Goal: Information Seeking & Learning: Learn about a topic

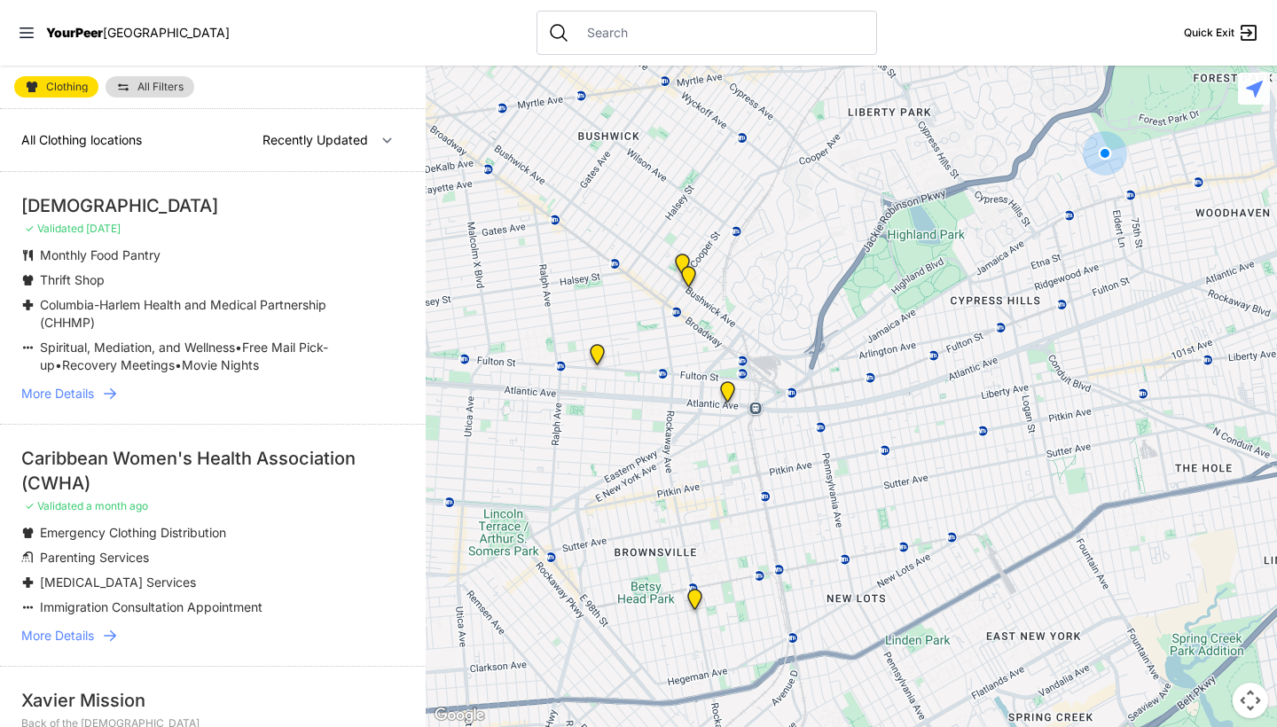
select select "nearby"
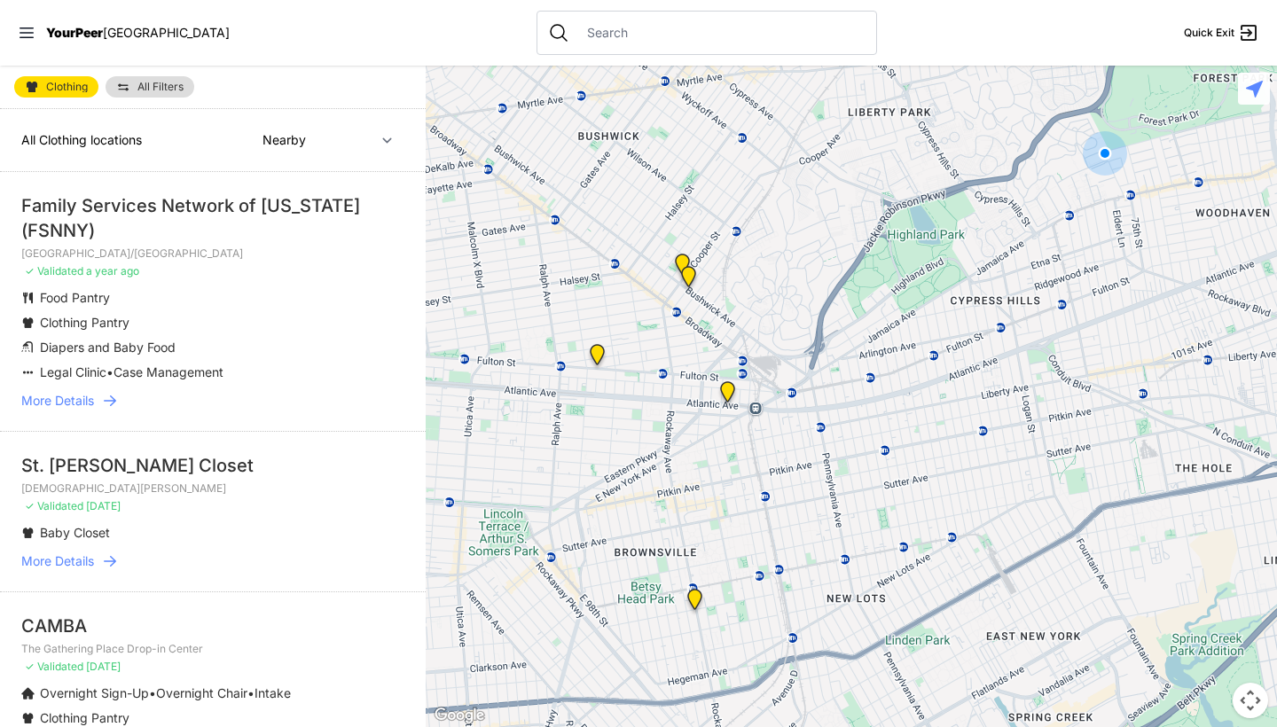
click at [100, 402] on link "More Details" at bounding box center [212, 401] width 383 height 18
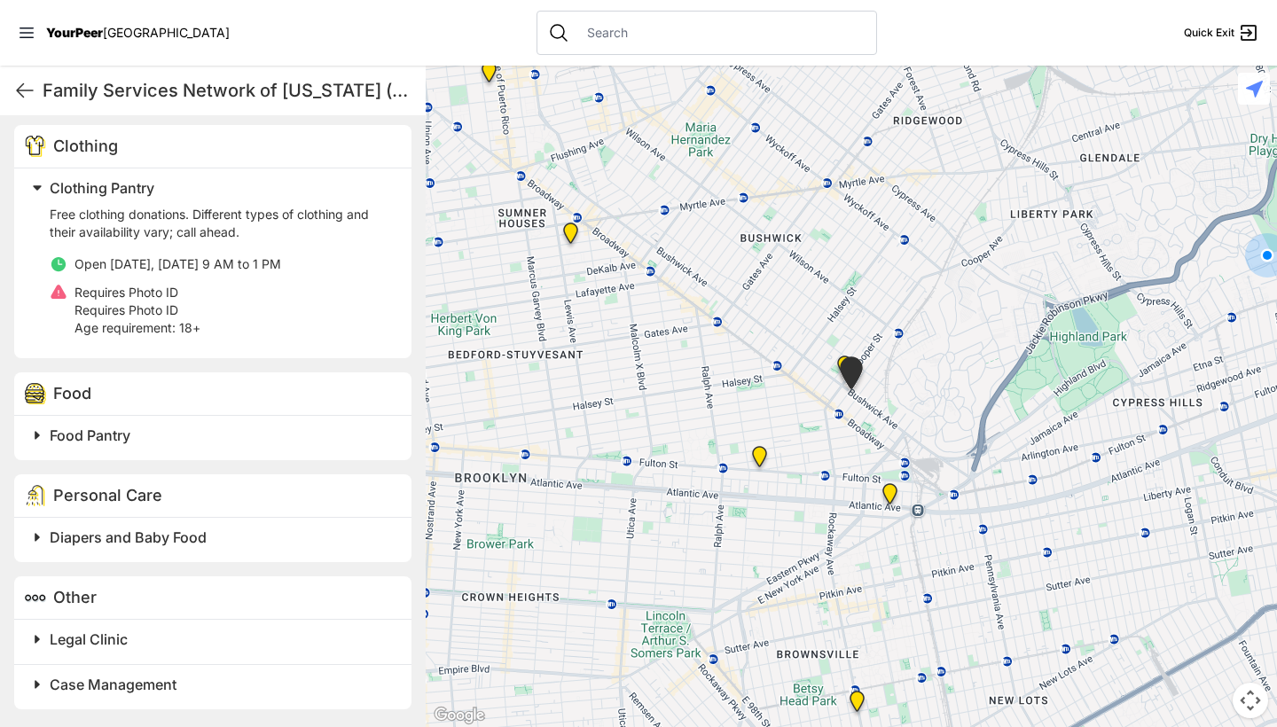
scroll to position [562, 0]
click at [153, 542] on span "Diapers and Baby Food" at bounding box center [128, 538] width 157 height 18
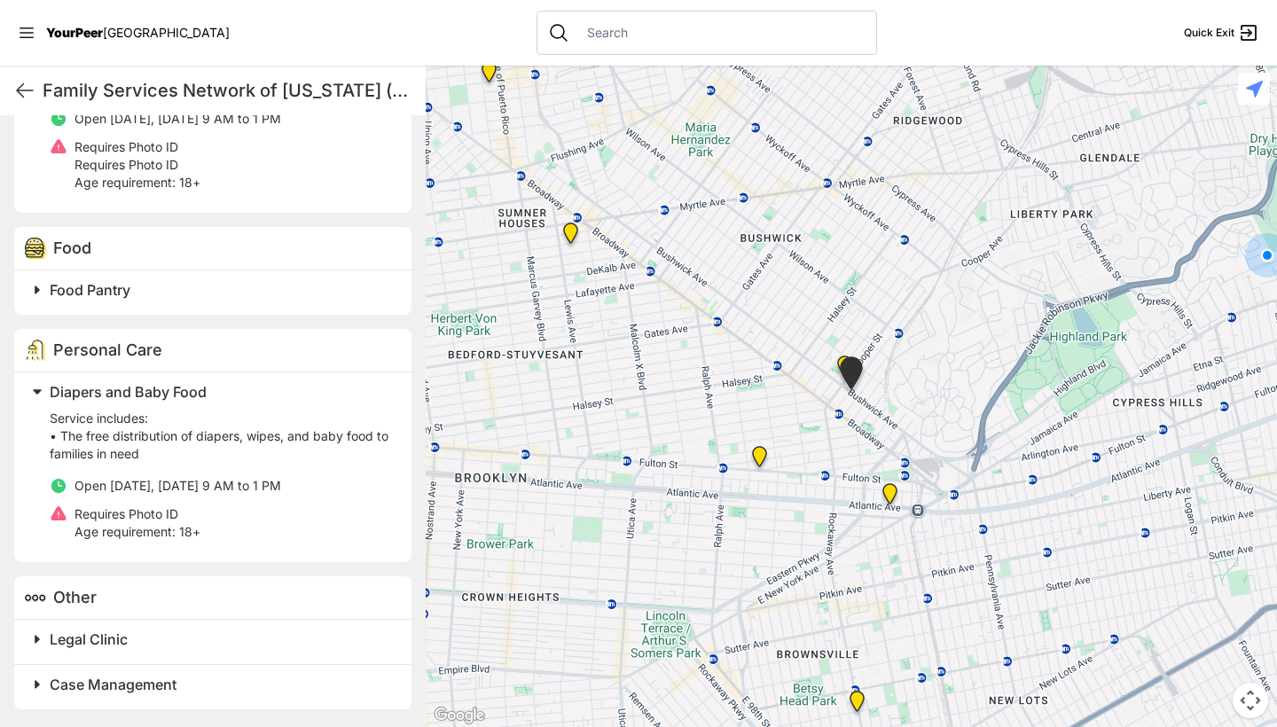
scroll to position [707, 0]
click at [115, 639] on span "Legal Clinic" at bounding box center [89, 640] width 78 height 18
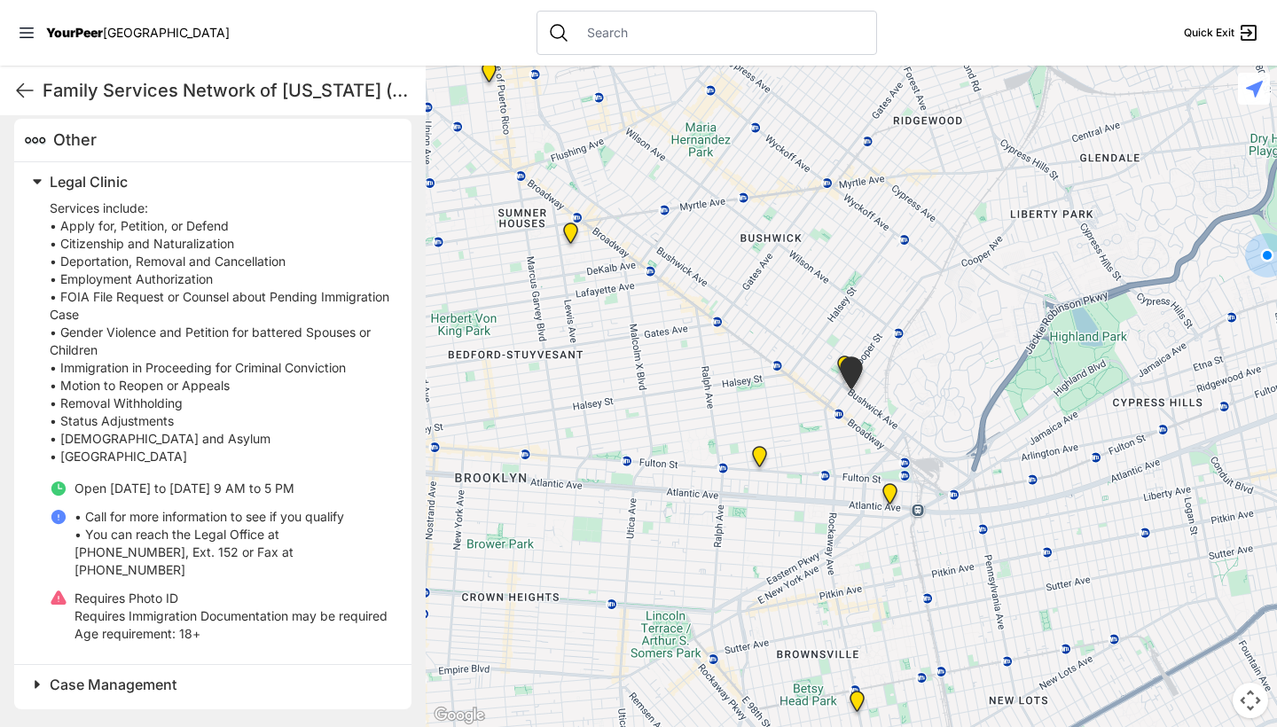
scroll to position [1165, 0]
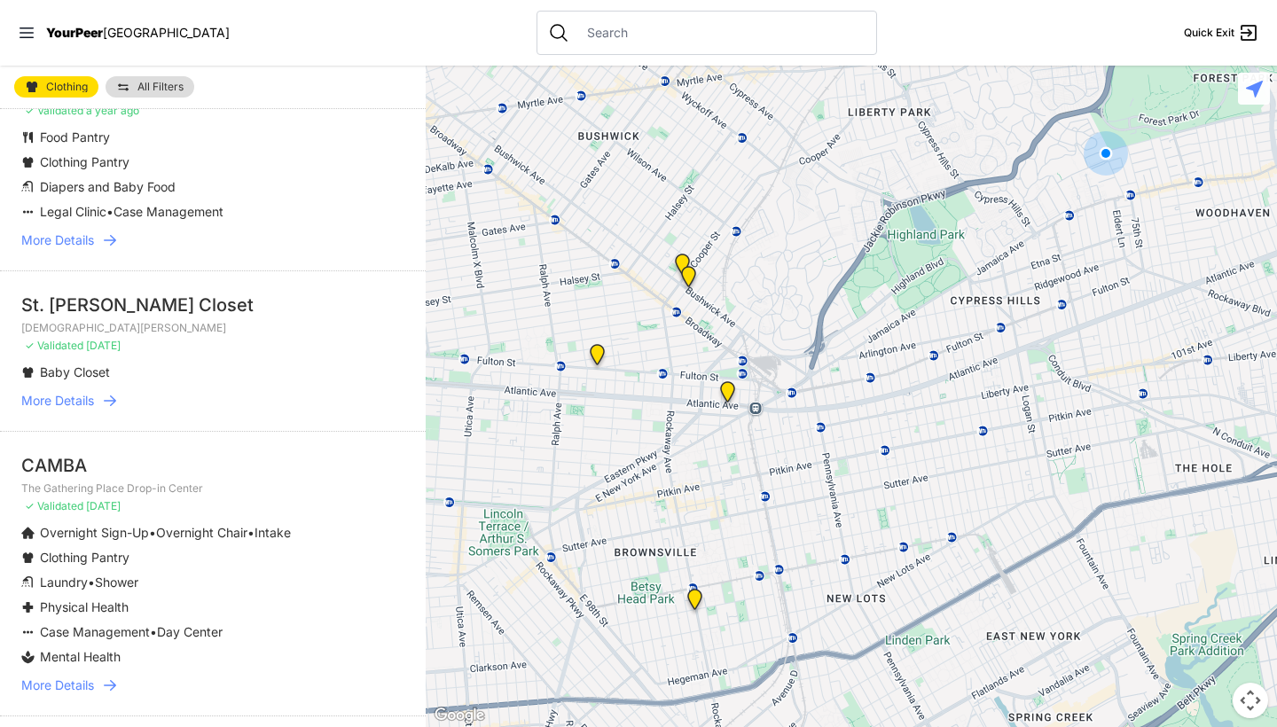
scroll to position [172, 0]
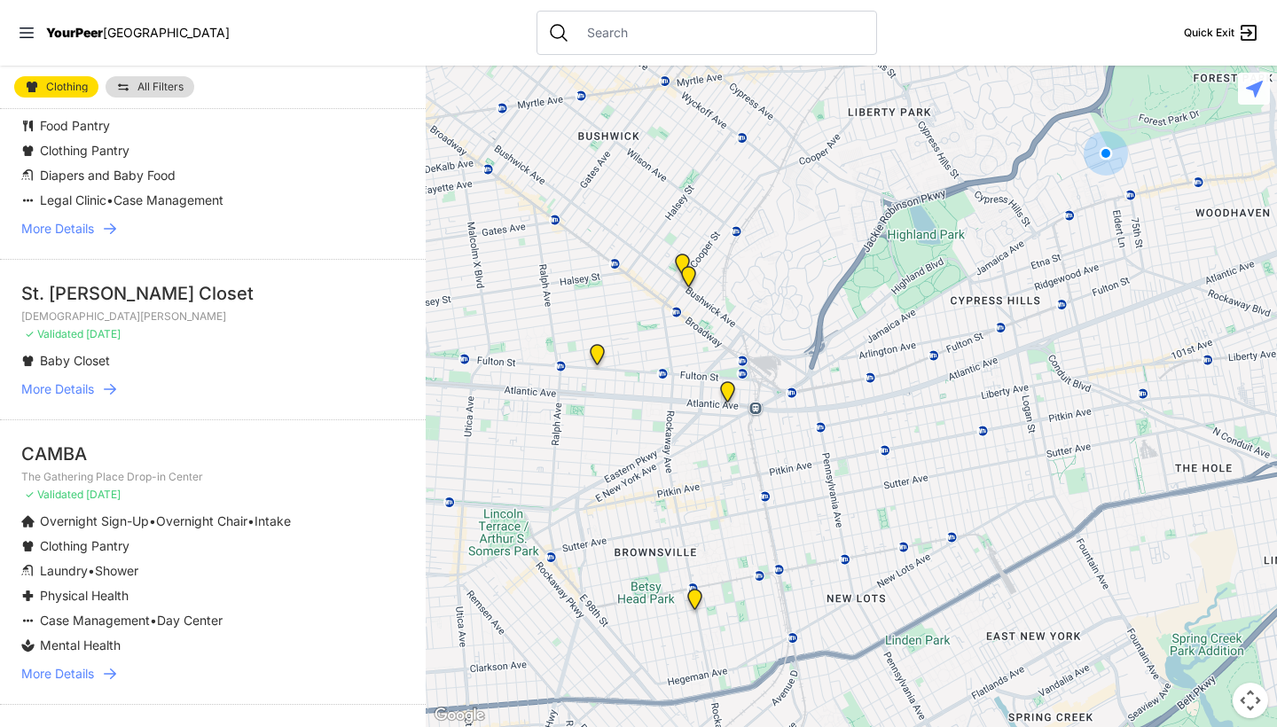
click at [81, 396] on span "More Details" at bounding box center [57, 390] width 73 height 18
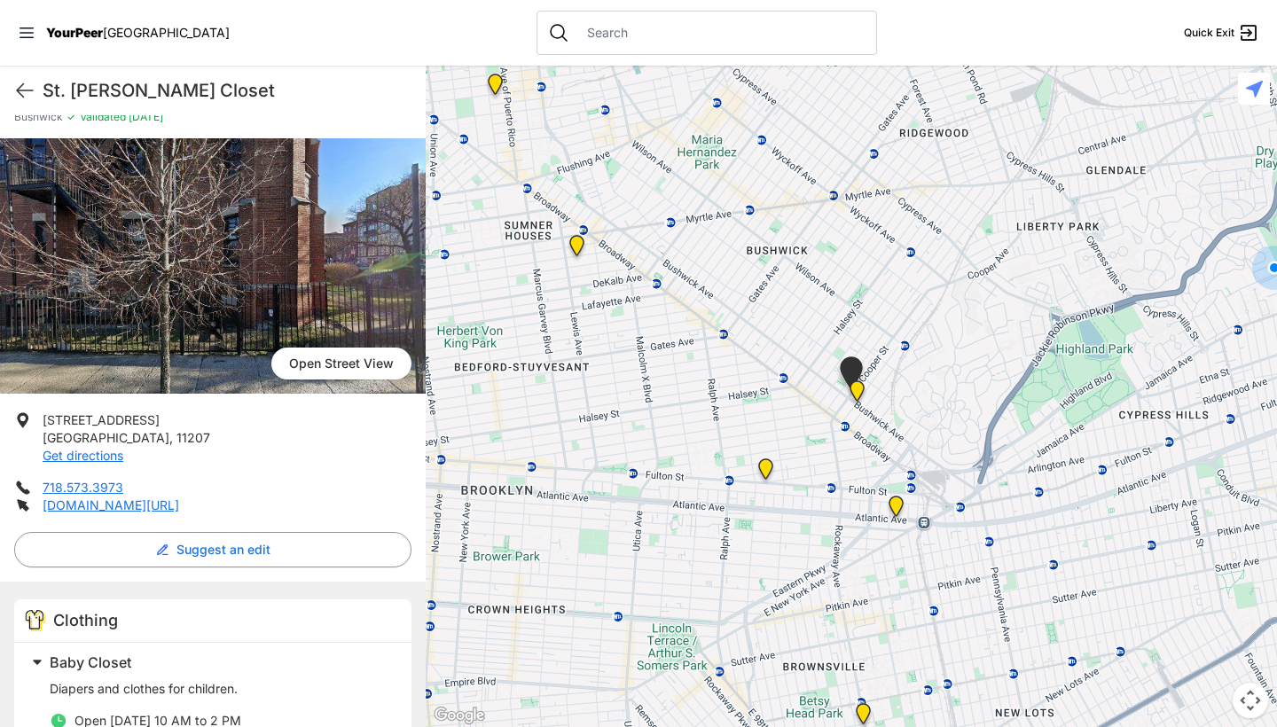
scroll to position [64, 0]
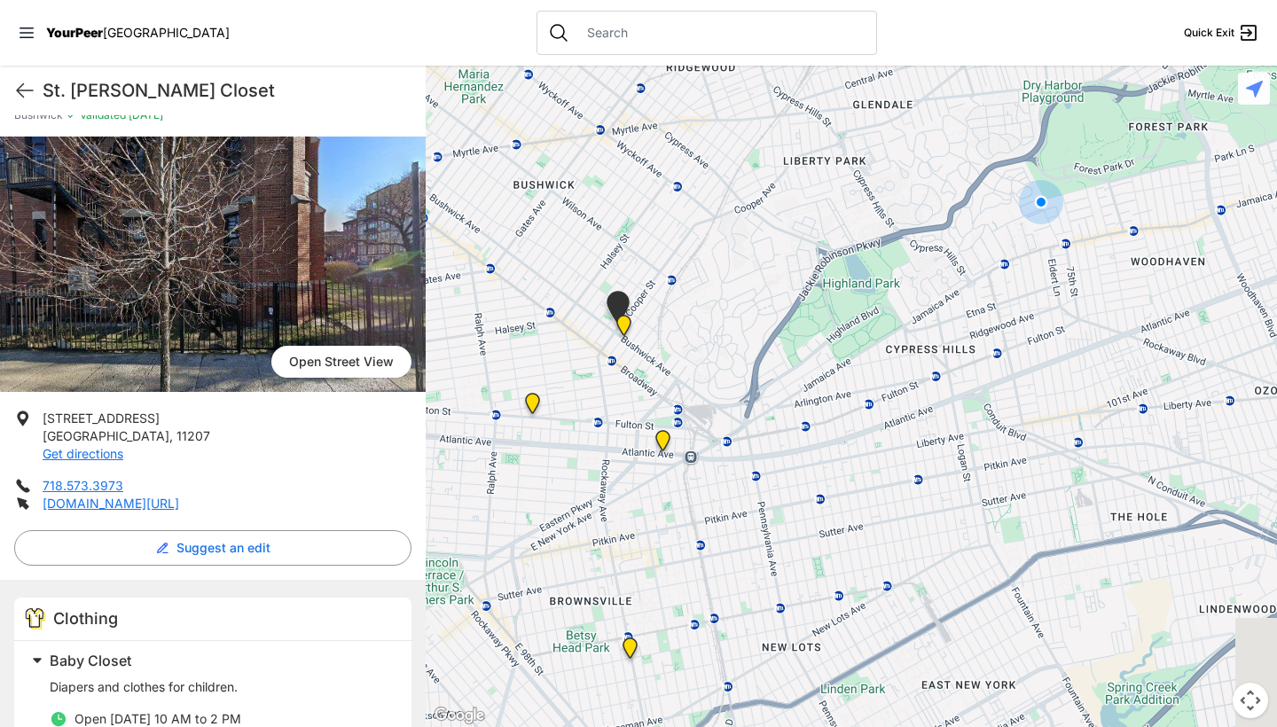
drag, startPoint x: 908, startPoint y: 436, endPoint x: 658, endPoint y: 371, distance: 258.6
click at [658, 371] on div at bounding box center [852, 397] width 852 height 662
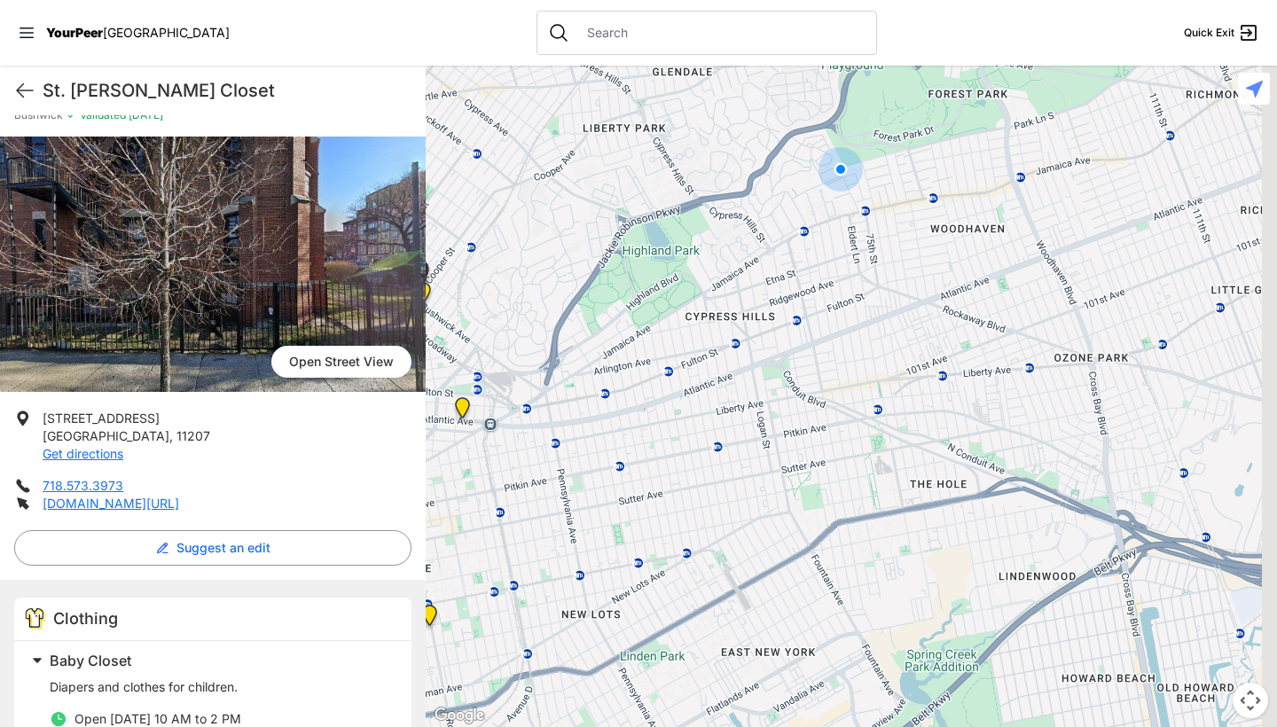
drag, startPoint x: 823, startPoint y: 425, endPoint x: 623, endPoint y: 382, distance: 205.0
click at [623, 382] on div at bounding box center [852, 397] width 852 height 662
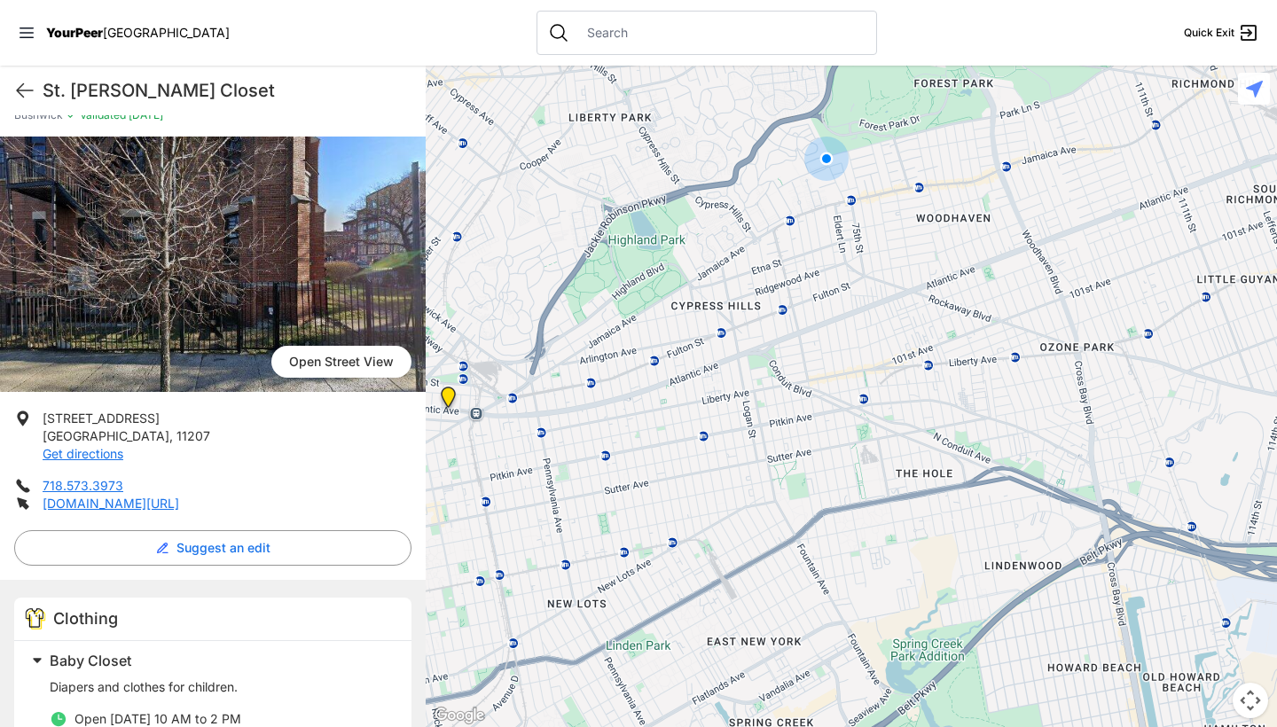
click at [677, 374] on div at bounding box center [852, 397] width 852 height 662
click at [669, 38] on input "text" at bounding box center [721, 33] width 289 height 18
type input "9"
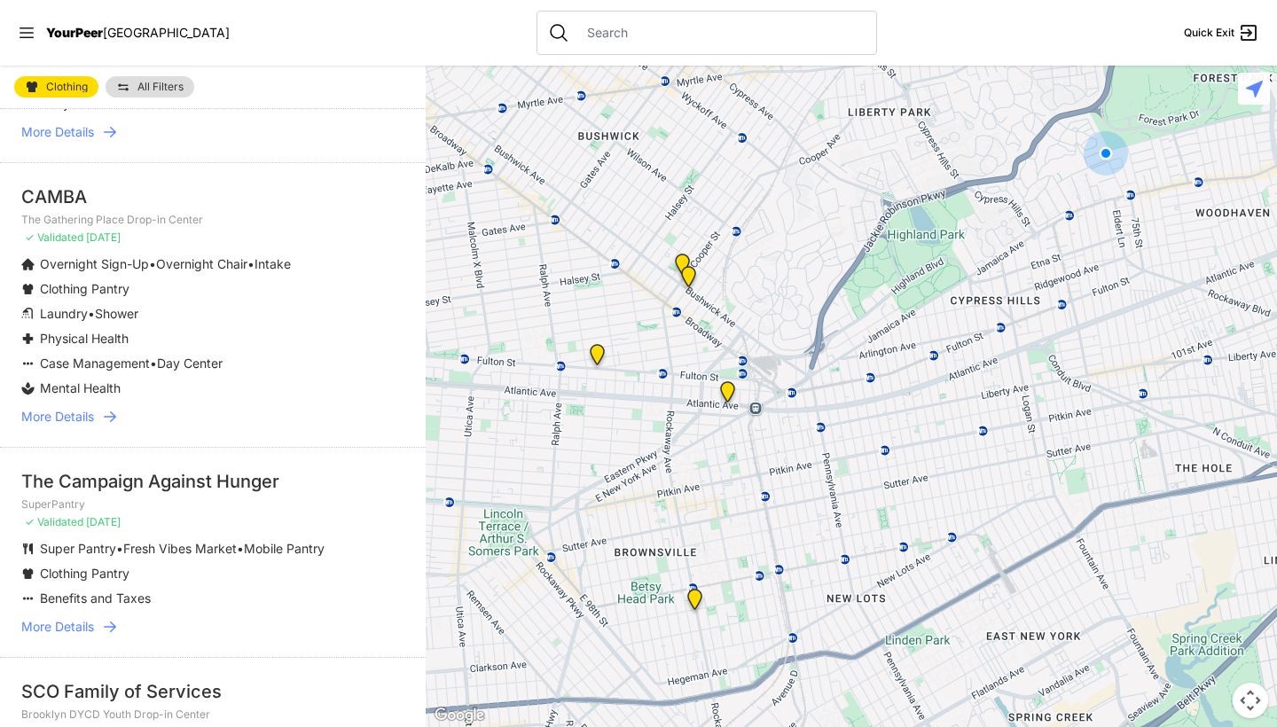
scroll to position [430, 0]
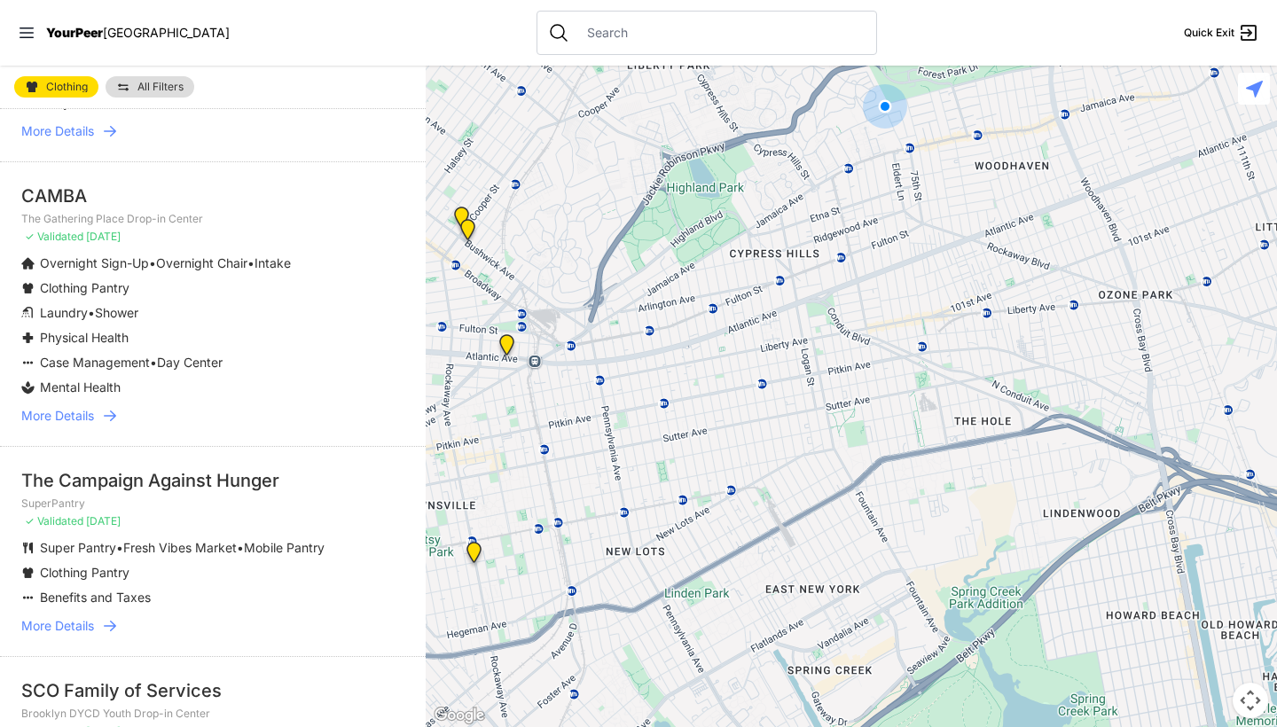
drag, startPoint x: 849, startPoint y: 434, endPoint x: 621, endPoint y: 385, distance: 233.1
click at [621, 385] on div at bounding box center [852, 397] width 852 height 662
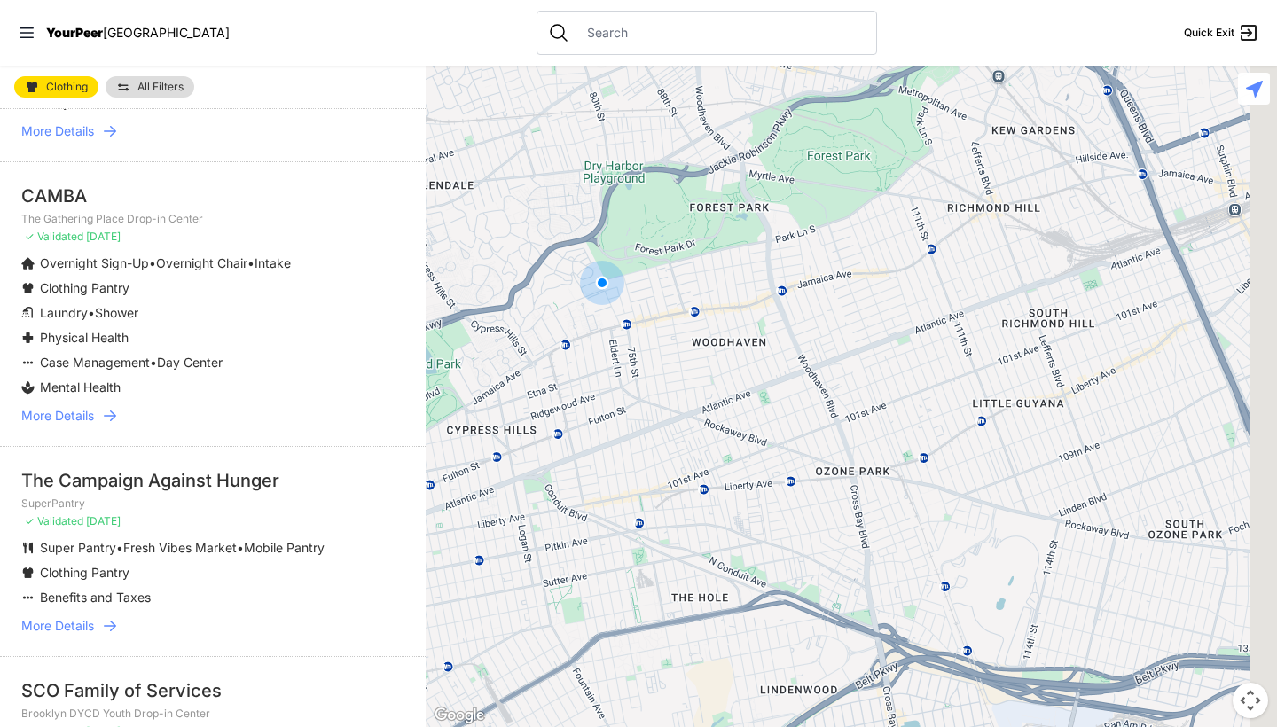
drag, startPoint x: 899, startPoint y: 234, endPoint x: 612, endPoint y: 415, distance: 338.9
click at [612, 415] on div at bounding box center [852, 397] width 852 height 662
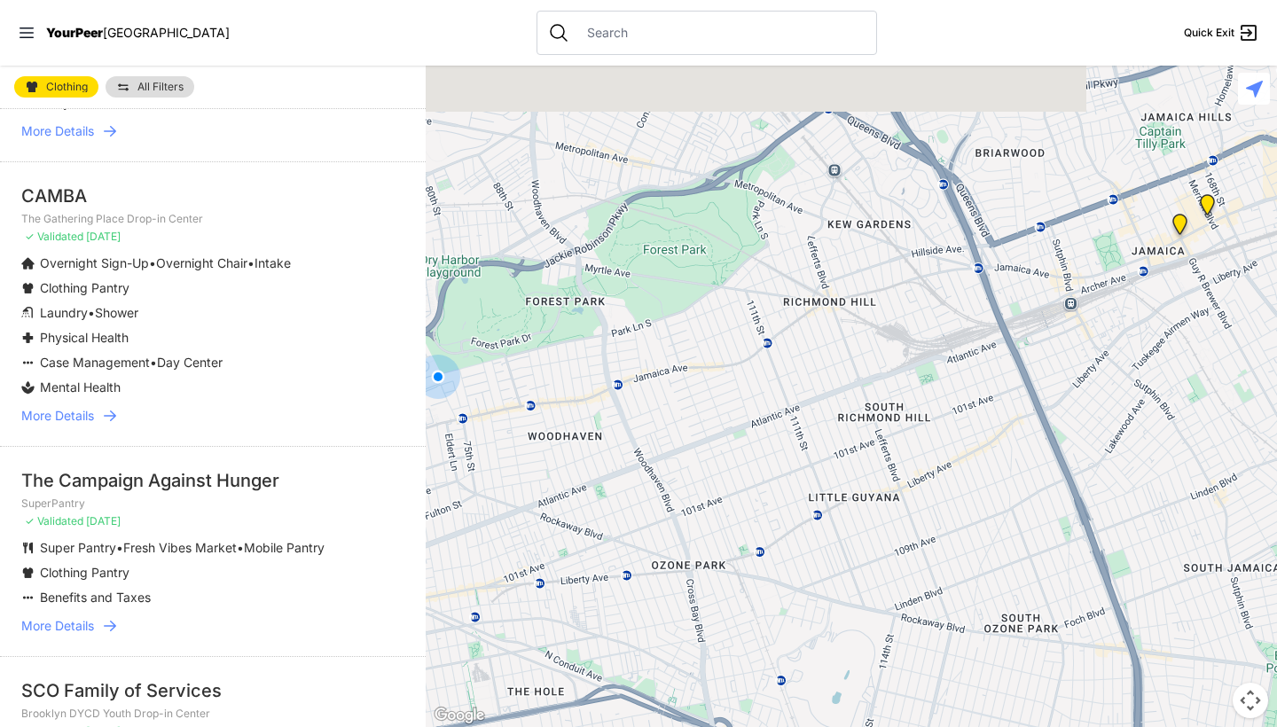
drag, startPoint x: 874, startPoint y: 310, endPoint x: 715, endPoint y: 403, distance: 184.1
click at [715, 403] on div at bounding box center [852, 397] width 852 height 662
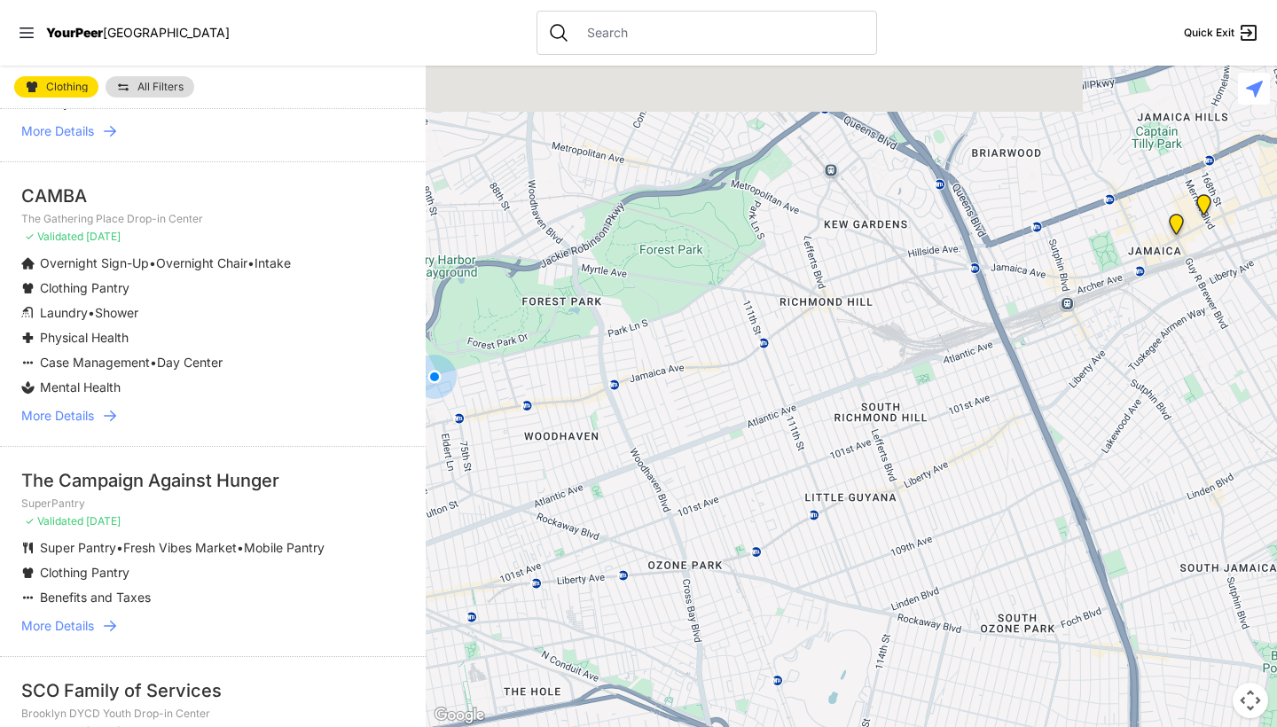
click at [715, 403] on div at bounding box center [852, 397] width 852 height 662
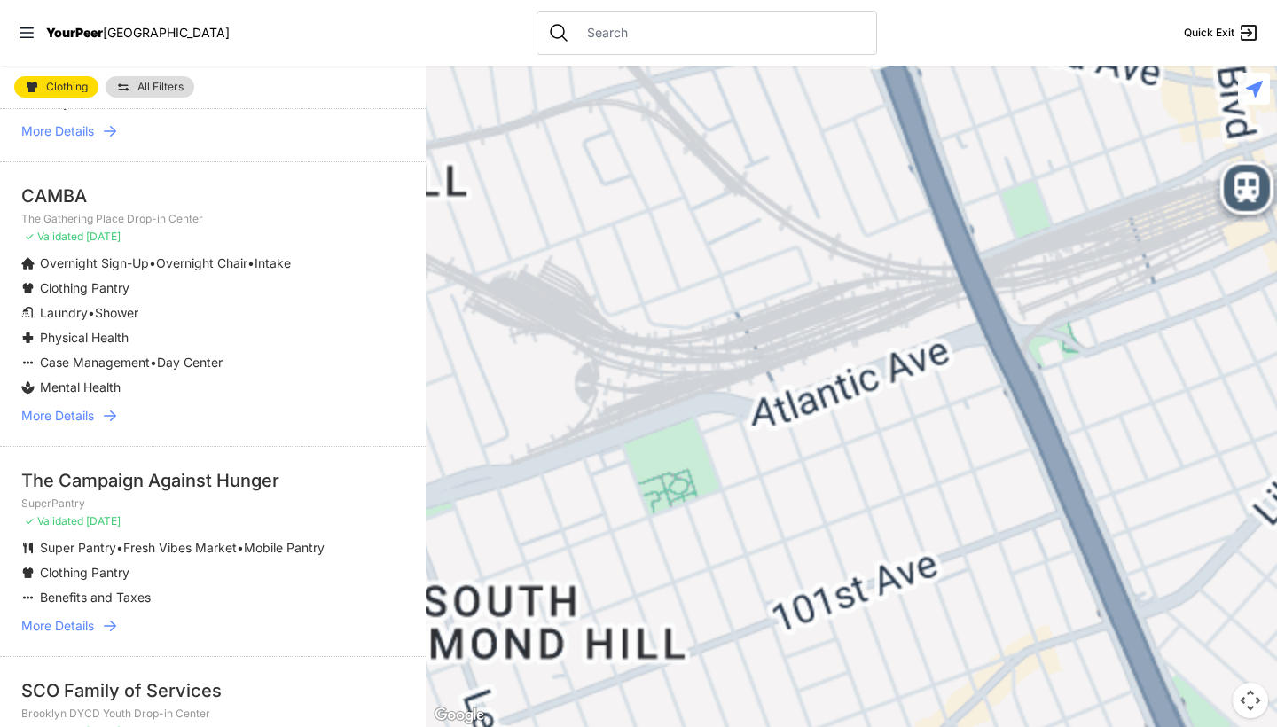
click at [1206, 287] on div at bounding box center [852, 397] width 852 height 662
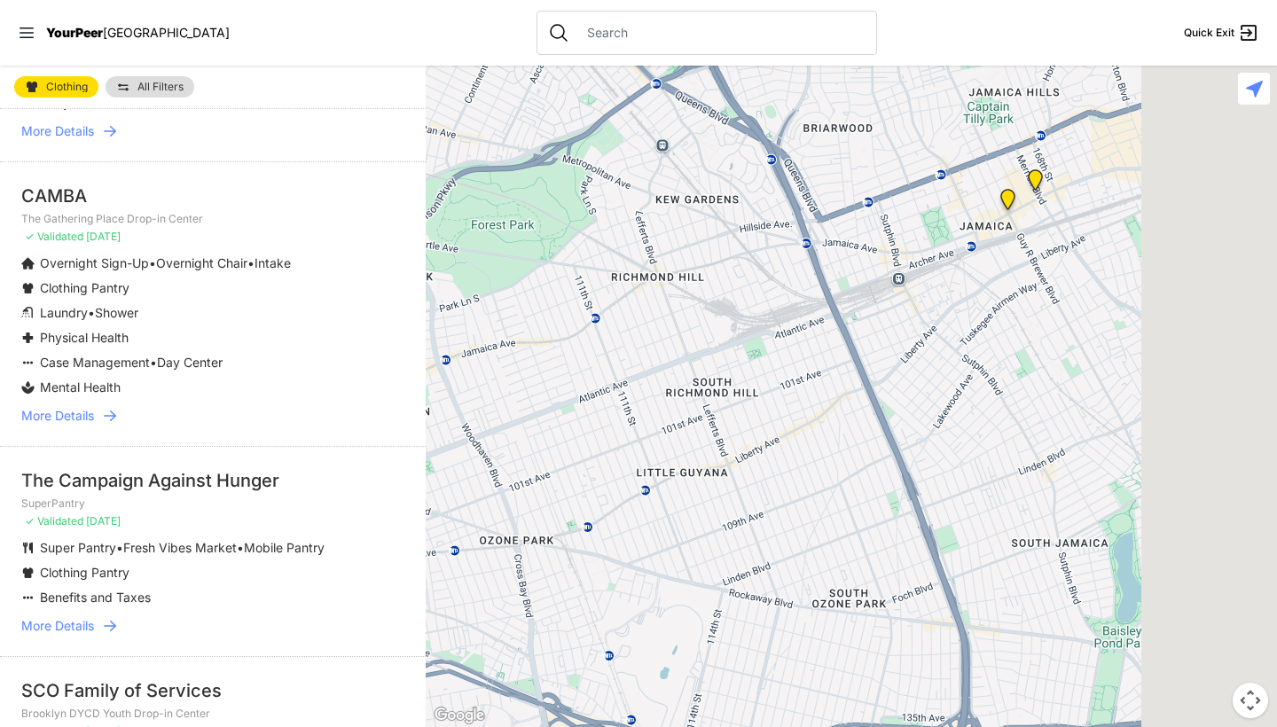
drag, startPoint x: 1173, startPoint y: 334, endPoint x: 920, endPoint y: 296, distance: 255.5
click at [920, 296] on div at bounding box center [852, 397] width 852 height 662
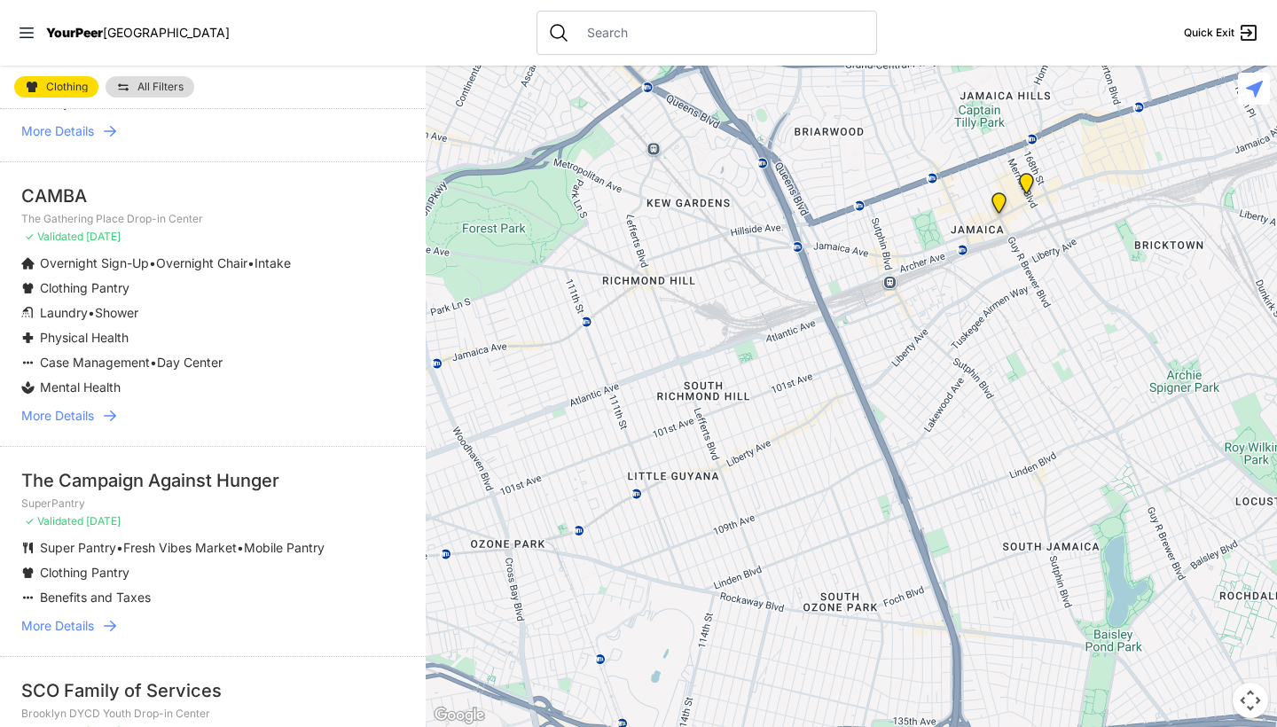
click at [995, 209] on img "Queens" at bounding box center [999, 206] width 22 height 28
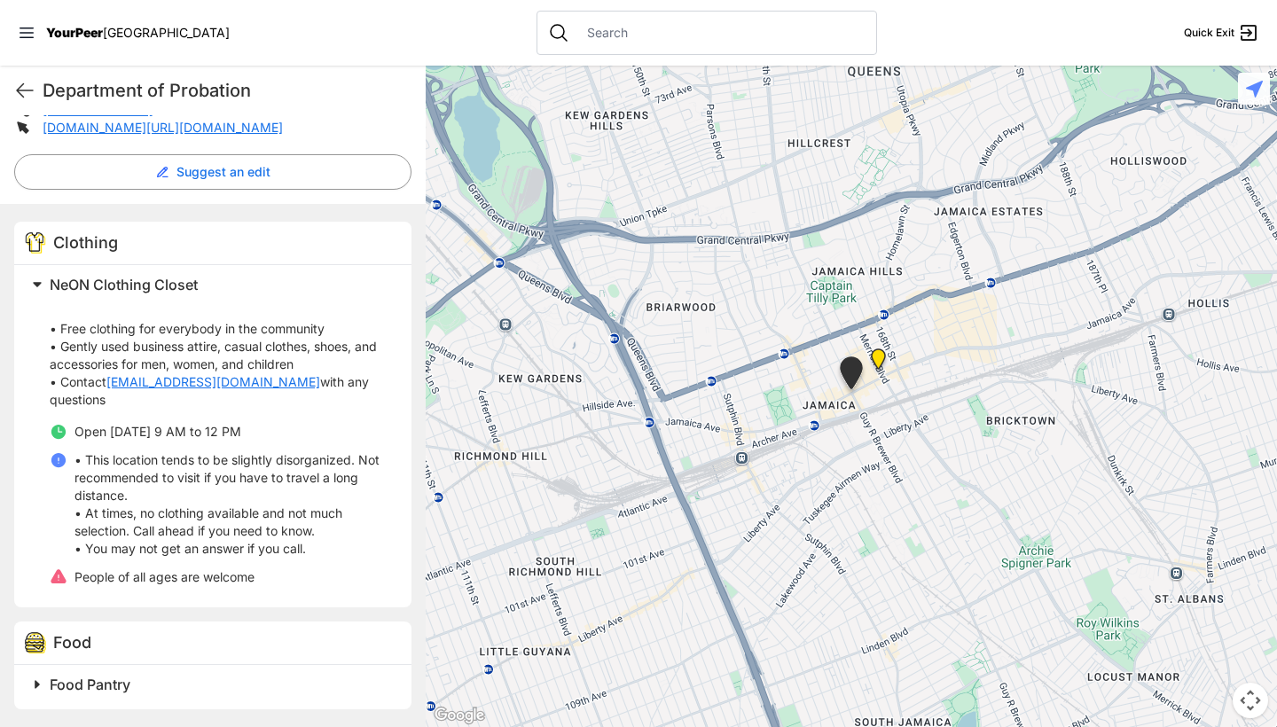
click at [167, 695] on h2 "Food Pantry" at bounding box center [220, 684] width 341 height 21
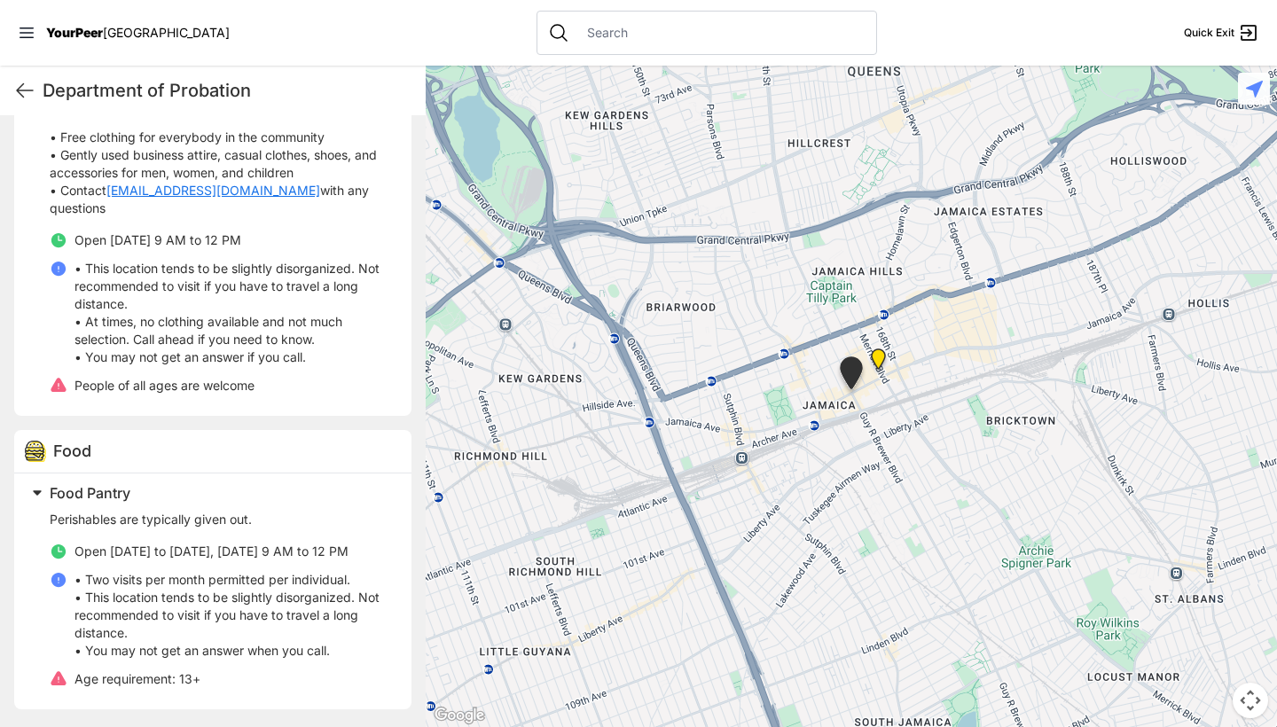
scroll to position [632, 0]
click at [877, 354] on img "Jamaica DYCD Youth Drop-in Center - Safe Space (grey door between Tabernacle of…" at bounding box center [879, 363] width 22 height 28
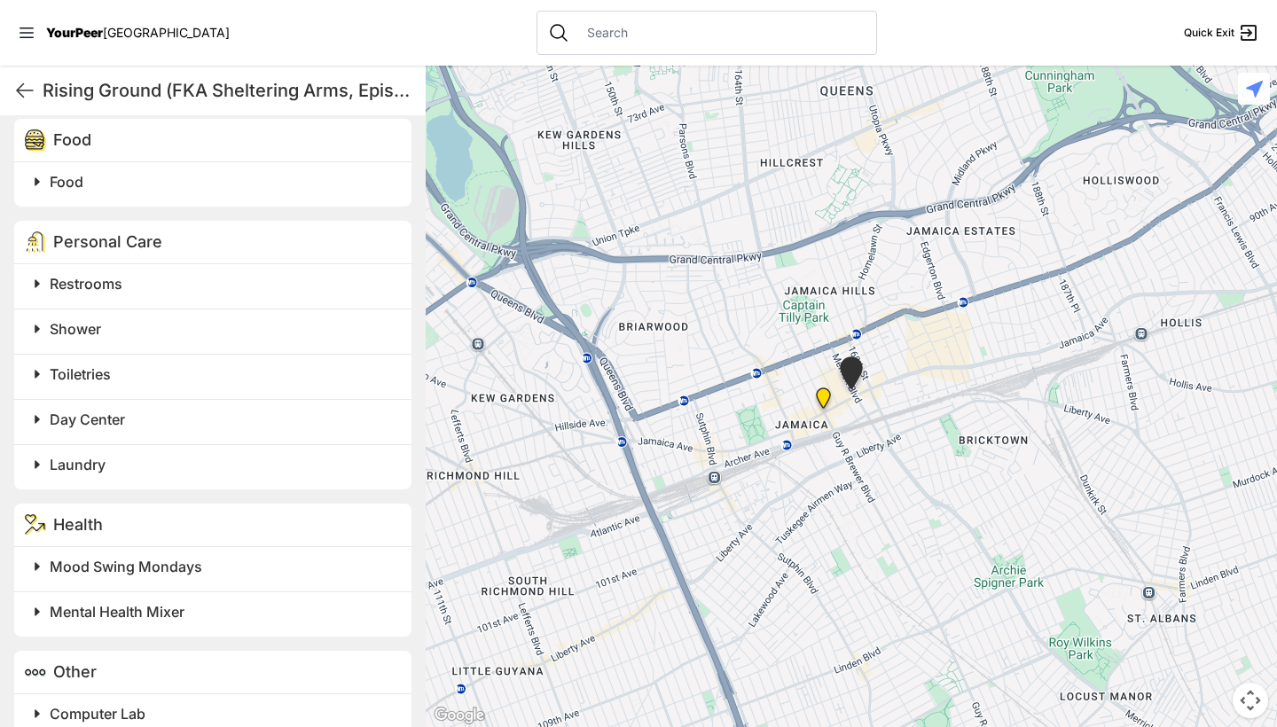
scroll to position [927, 0]
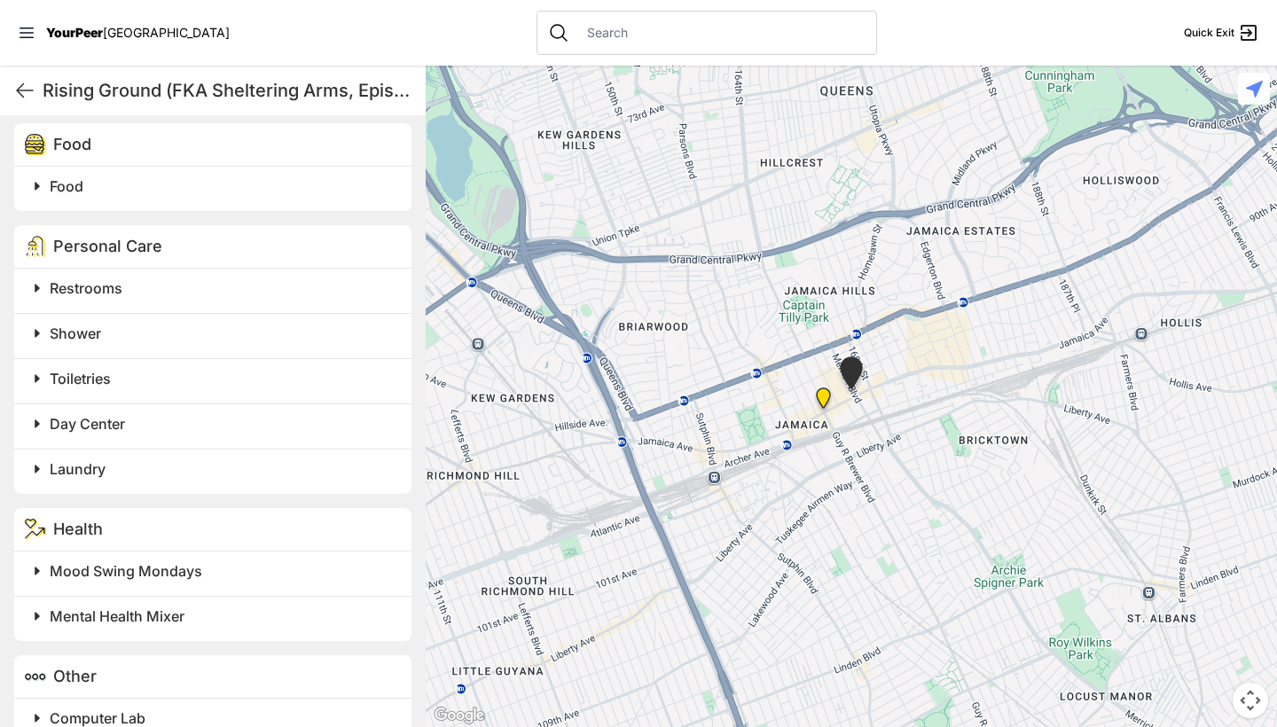
click at [99, 388] on span "Toiletries" at bounding box center [80, 379] width 61 height 18
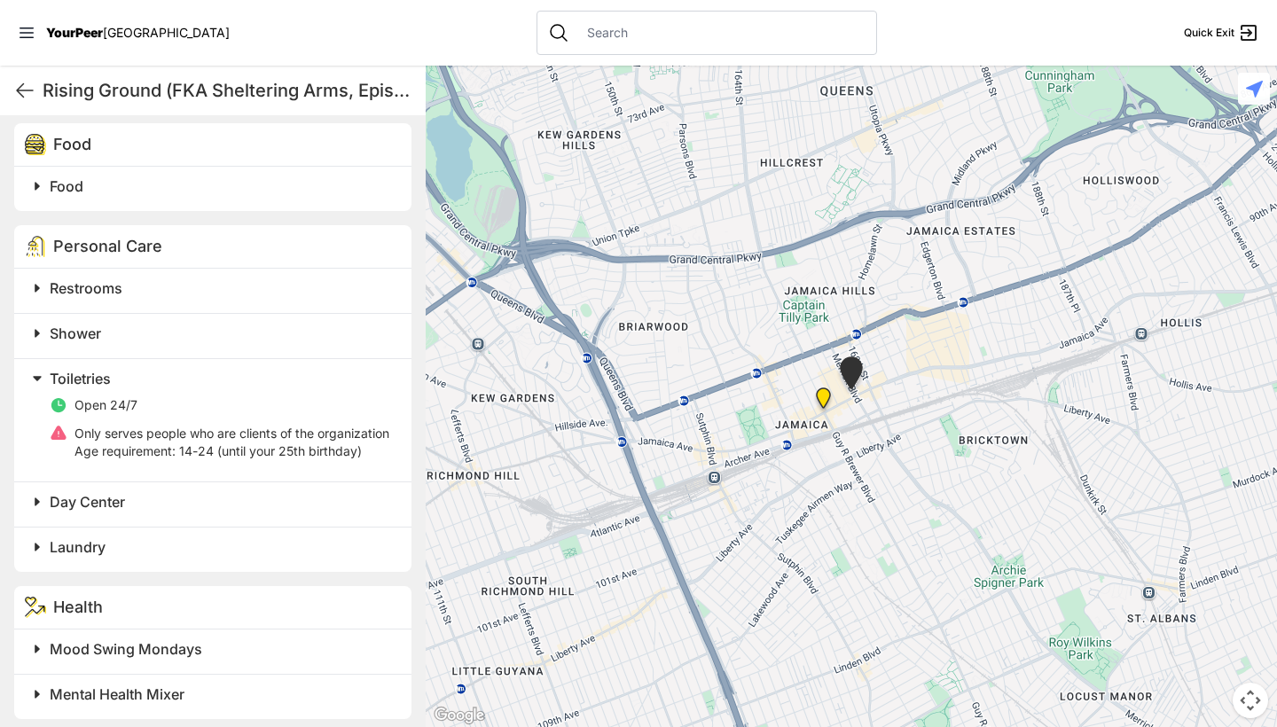
click at [99, 342] on span "Shower" at bounding box center [75, 334] width 51 height 18
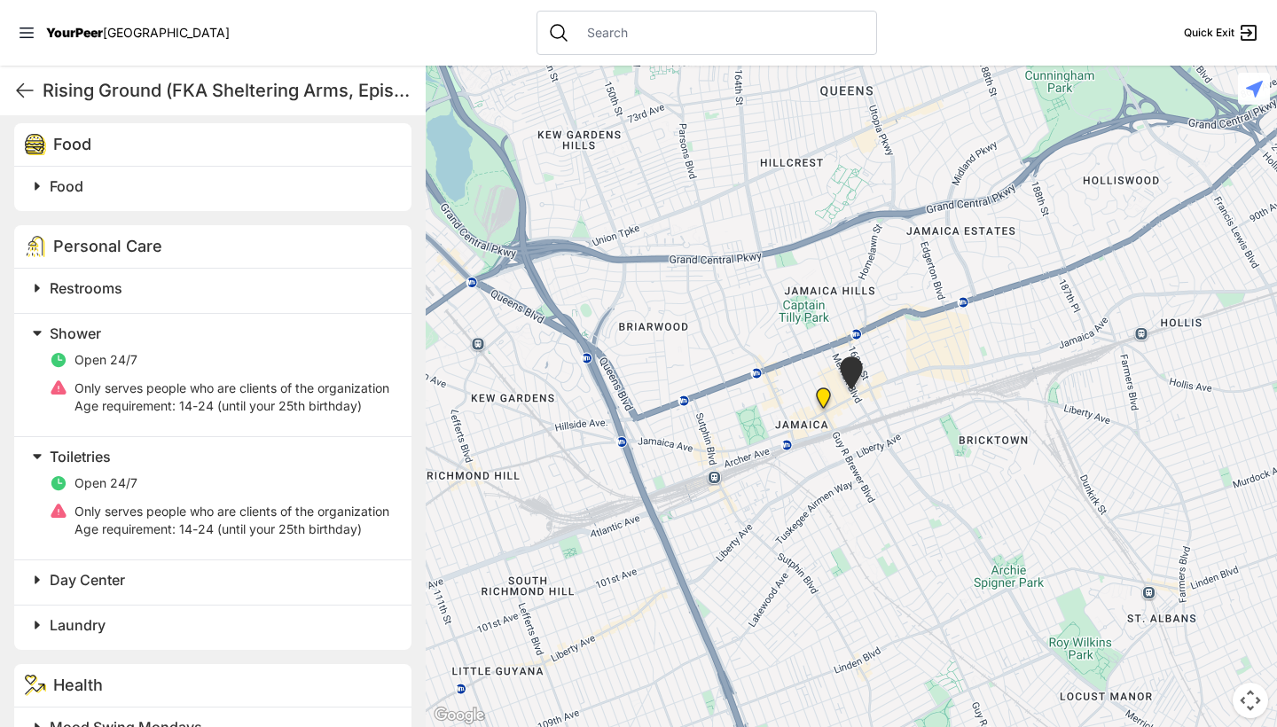
click at [135, 299] on h2 "Restrooms" at bounding box center [220, 288] width 341 height 21
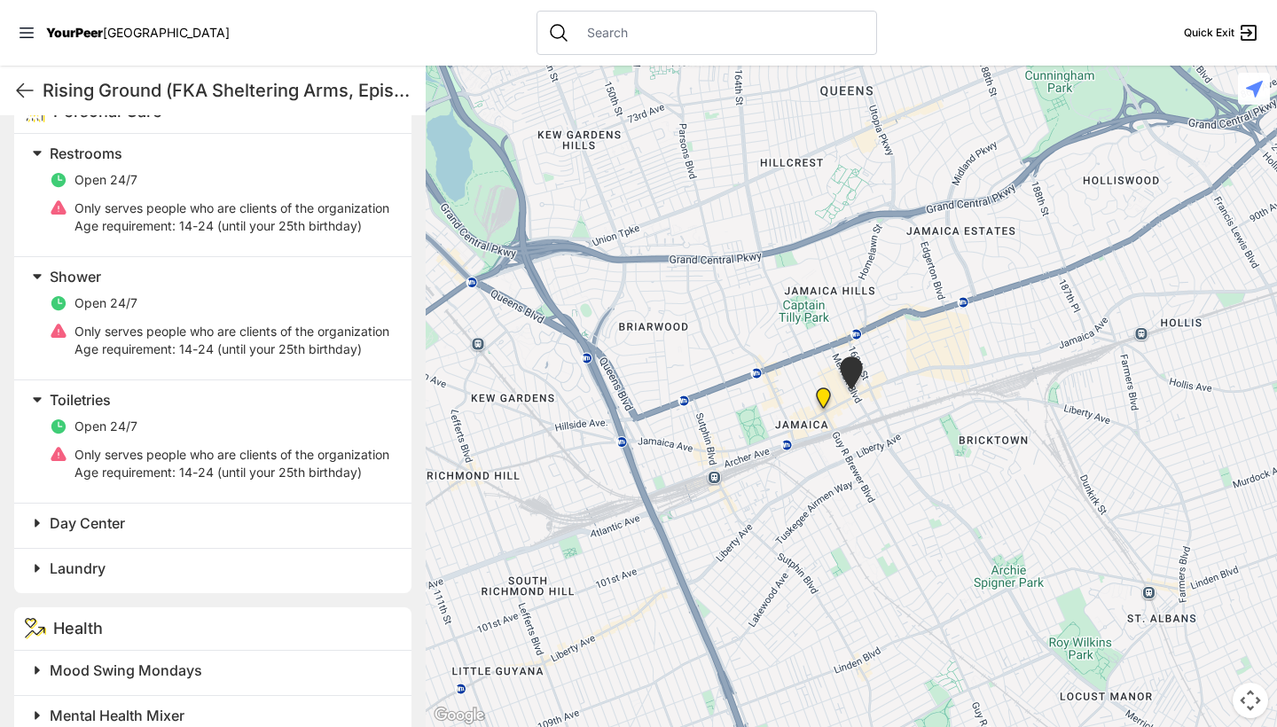
scroll to position [1150, 0]
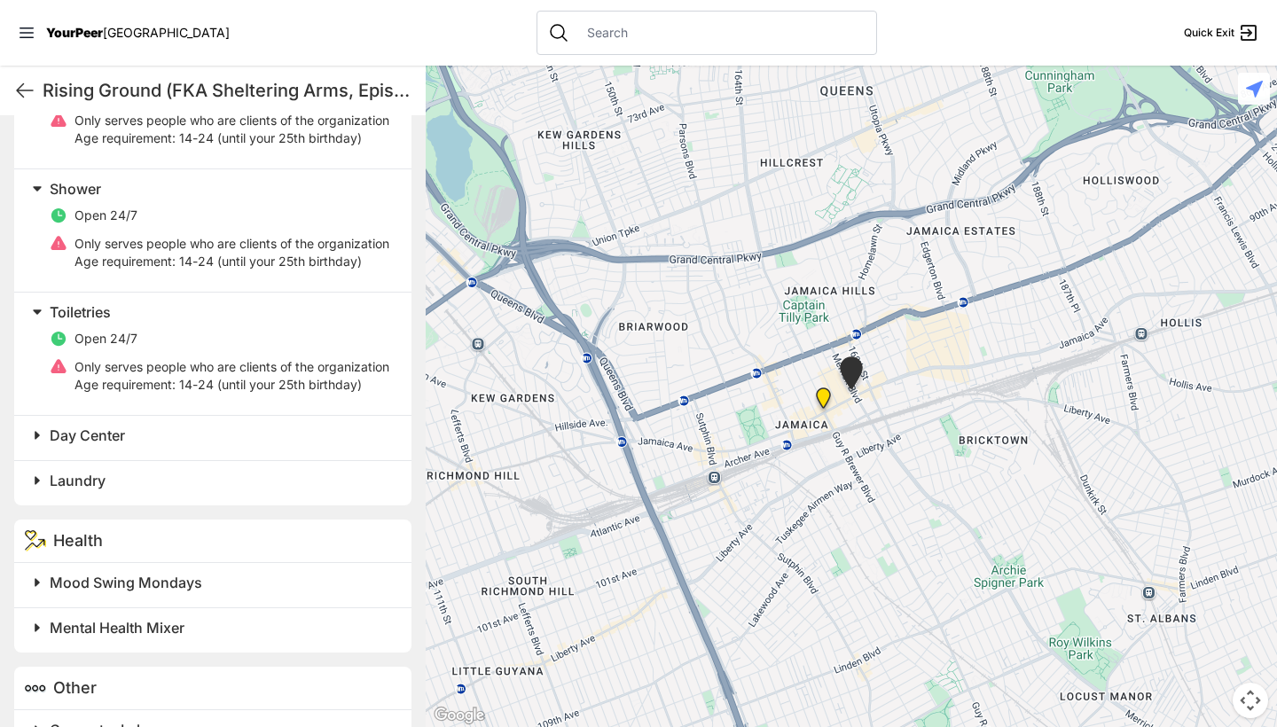
click at [128, 446] on h2 "Day Center" at bounding box center [220, 435] width 341 height 21
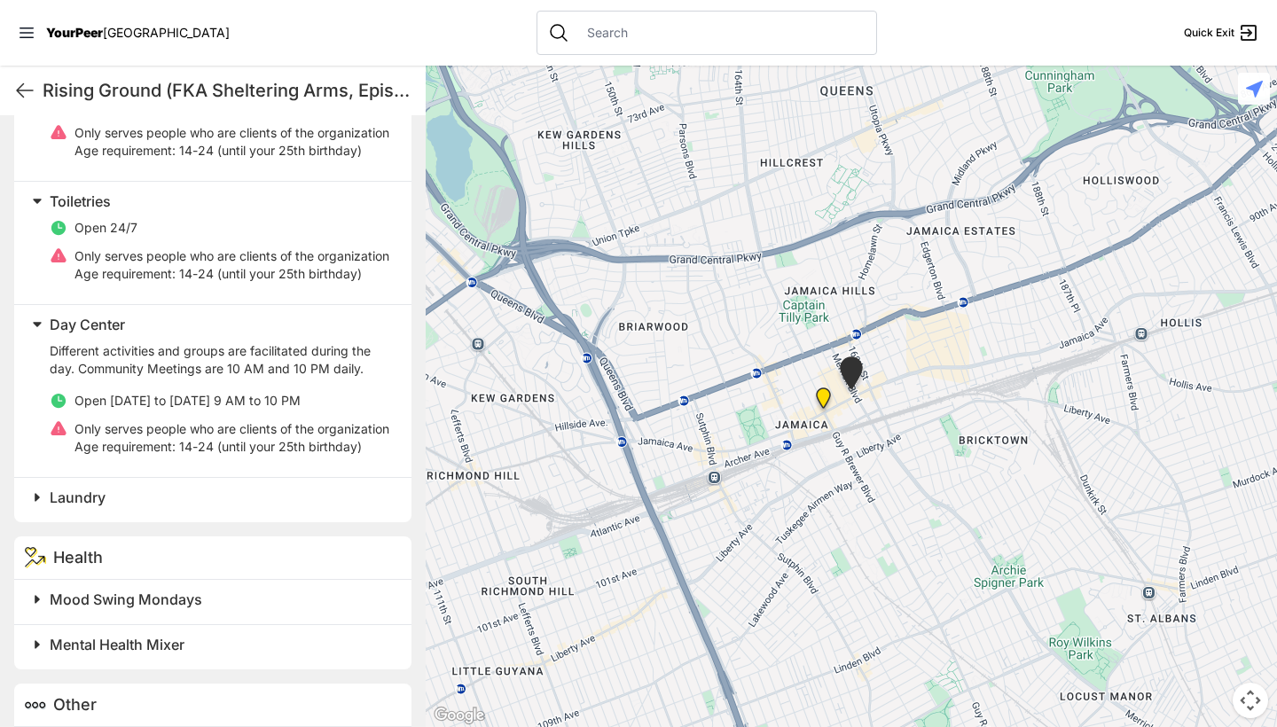
scroll to position [1266, 0]
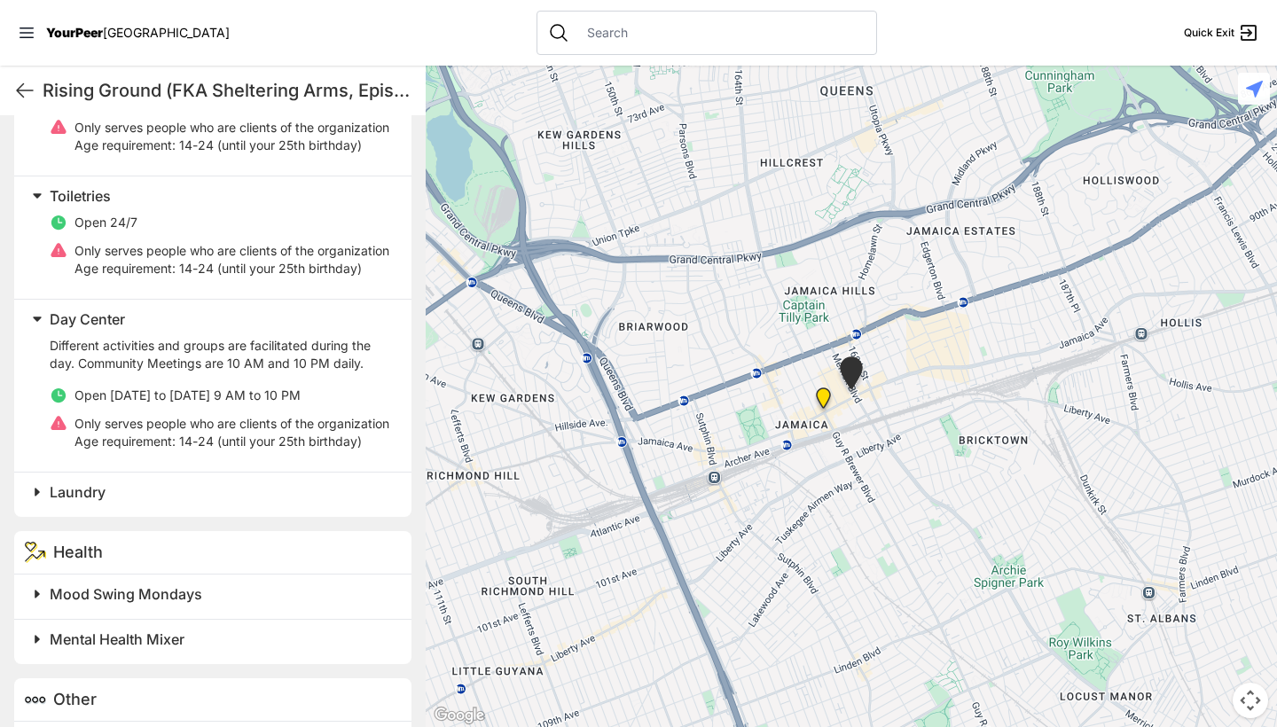
click at [158, 503] on h2 "Laundry" at bounding box center [220, 492] width 341 height 21
